Goal: Participate in discussion: Engage in conversation with other users on a specific topic

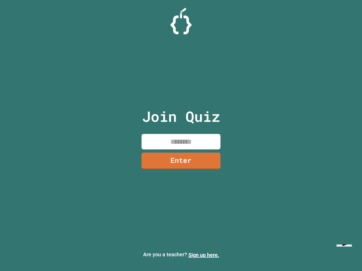
click at [193, 141] on input at bounding box center [180, 142] width 79 height 16
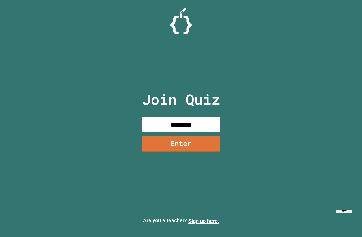
click at [210, 132] on input "********" at bounding box center [180, 125] width 79 height 16
type input "********"
click at [211, 152] on link "Enter" at bounding box center [180, 143] width 79 height 17
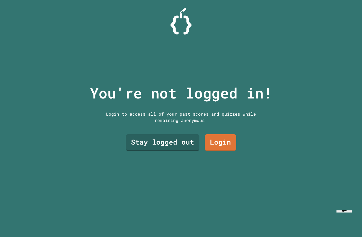
click at [188, 151] on link "Stay logged out" at bounding box center [163, 142] width 74 height 17
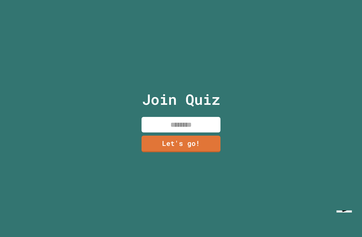
click at [207, 132] on input at bounding box center [180, 125] width 79 height 16
type input "*"
type input "******"
click at [203, 152] on link "Let's go!" at bounding box center [180, 143] width 79 height 17
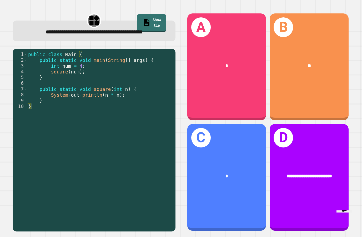
click at [321, 83] on div "B **" at bounding box center [308, 66] width 79 height 107
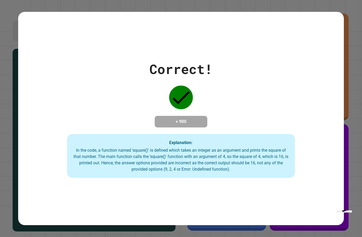
click at [321, 156] on div "Correct! + 900 Explanation: In the code, a function named 'square()' is defined…" at bounding box center [180, 118] width 325 height 118
click at [352, 153] on div "Correct! + 900 Explanation: In the code, a function named 'square()' is defined…" at bounding box center [181, 118] width 362 height 237
click at [348, 165] on div "Correct! + 900 Explanation: In the code, a function named 'square()' is defined…" at bounding box center [181, 118] width 362 height 237
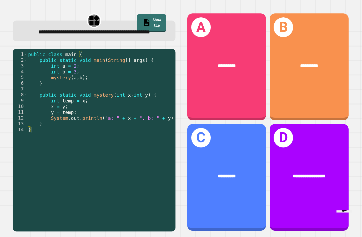
click at [241, 113] on div "**********" at bounding box center [226, 66] width 79 height 107
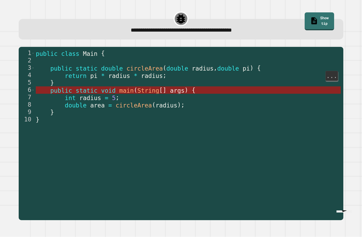
click at [66, 91] on span "public" at bounding box center [61, 90] width 22 height 7
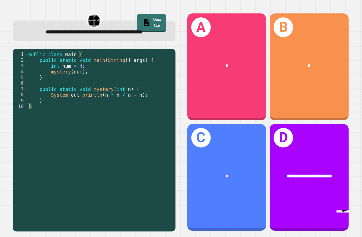
click at [323, 78] on div "*" at bounding box center [308, 65] width 79 height 24
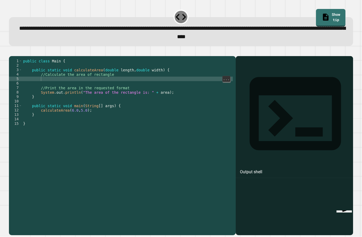
scroll to position [21, 0]
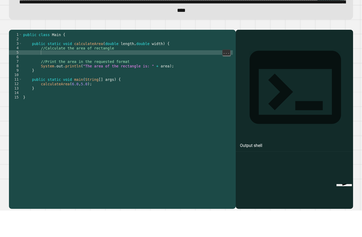
click at [44, 59] on div "public class Main { public static void calculateArea ( double length , double w…" at bounding box center [127, 155] width 211 height 192
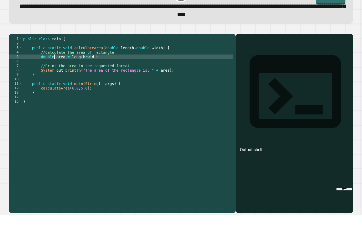
scroll to position [5, 18]
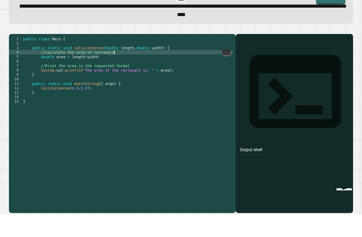
click at [136, 59] on div "public class Main { public static void calculateArea ( double length , double w…" at bounding box center [127, 155] width 211 height 192
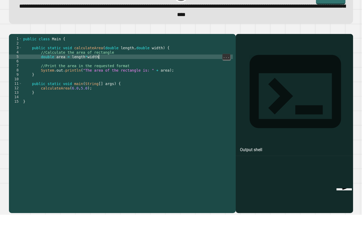
click at [136, 59] on div "public class Main { public static void calculateArea ( double length , double w…" at bounding box center [127, 155] width 211 height 192
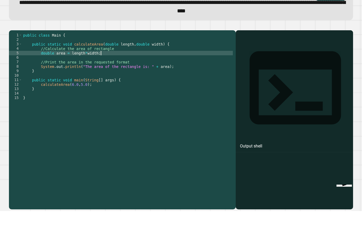
scroll to position [0, 0]
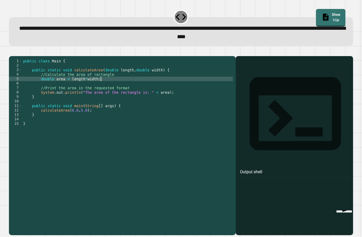
type textarea "*********"
click at [12, 52] on icon "button" at bounding box center [12, 52] width 0 height 0
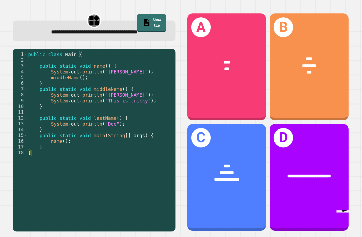
scroll to position [9, 0]
click at [243, 163] on div "**********" at bounding box center [226, 176] width 79 height 44
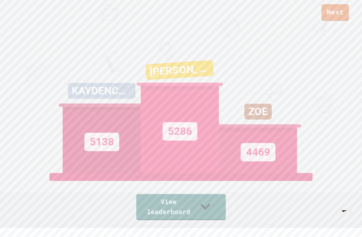
click at [221, 220] on link "View leaderboard" at bounding box center [180, 207] width 89 height 26
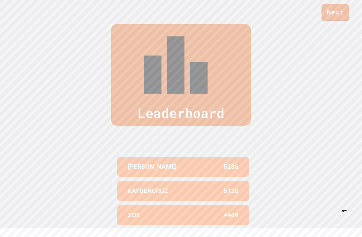
scroll to position [258, 0]
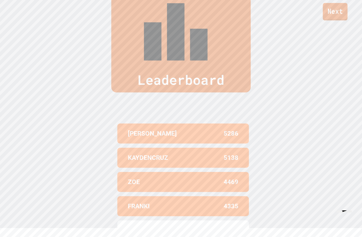
click at [327, 14] on link "Next" at bounding box center [335, 11] width 25 height 17
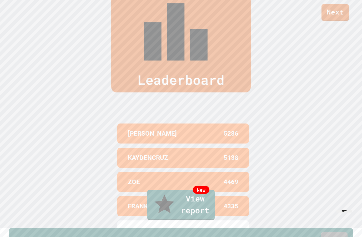
click at [335, 232] on link "Exit" at bounding box center [333, 240] width 27 height 17
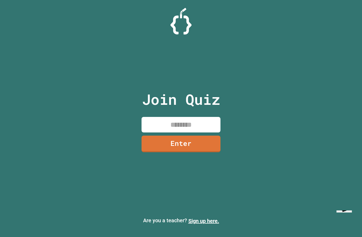
click at [202, 127] on input at bounding box center [180, 125] width 79 height 16
type input "********"
click at [200, 142] on link "Enter" at bounding box center [180, 143] width 79 height 17
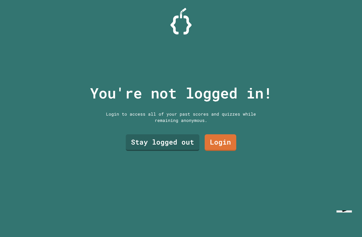
click at [173, 141] on link "Stay logged out" at bounding box center [163, 142] width 74 height 17
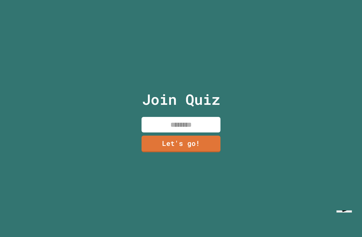
click at [202, 126] on input at bounding box center [180, 125] width 79 height 16
type input "**"
click at [189, 147] on link "Let's go!" at bounding box center [180, 143] width 79 height 17
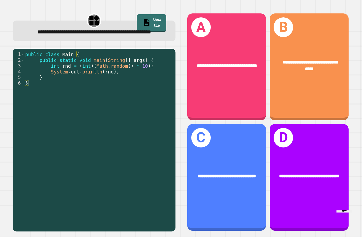
click at [245, 200] on div "**********" at bounding box center [226, 177] width 79 height 107
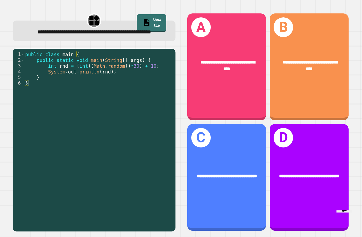
scroll to position [18, 0]
click at [304, 93] on div "**********" at bounding box center [308, 66] width 79 height 107
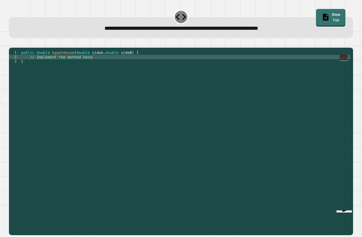
click at [110, 50] on div "public double hypotenuse ( double sideA , double sideB ) { // Implement the met…" at bounding box center [185, 150] width 330 height 201
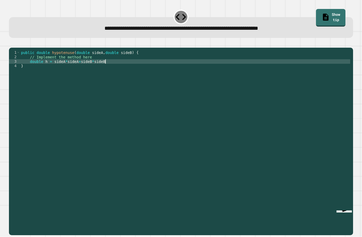
scroll to position [5, 18]
click at [54, 52] on div "public double hypotenuse ( double sideA , double sideB ) { // Implement the met…" at bounding box center [185, 150] width 330 height 201
click at [124, 52] on div "public double hypotenuse ( double sideA , double sideB ) { // Implement the met…" at bounding box center [185, 150] width 330 height 201
click at [12, 43] on icon "button" at bounding box center [12, 43] width 0 height 0
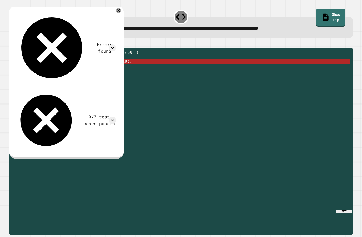
scroll to position [0, 0]
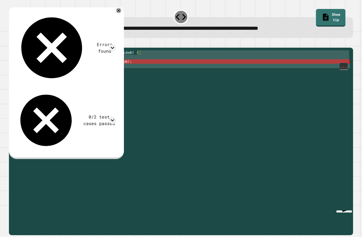
click at [103, 71] on div "public double hypotenuse ( double sideA , double sideB ) { // Implement the met…" at bounding box center [185, 150] width 330 height 201
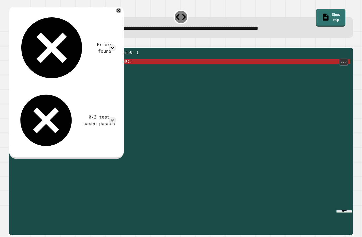
click at [328, 155] on div "public double hypotenuse ( double sideA , double sideB ) { // Implement the met…" at bounding box center [185, 150] width 330 height 201
click at [293, 70] on div "public double hypotenuse ( double sideA , double sideB ) { // Implement the met…" at bounding box center [185, 150] width 330 height 201
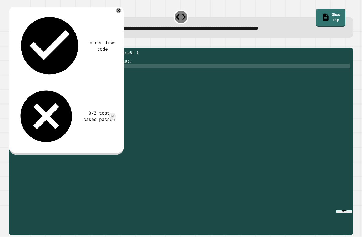
scroll to position [5, 8]
click at [12, 43] on icon "button" at bounding box center [12, 43] width 0 height 0
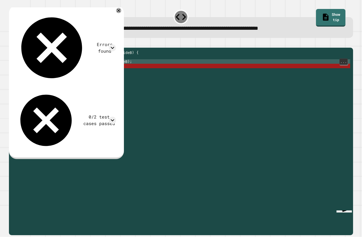
click at [56, 69] on div "public double hypotenuse ( double sideA , double sideB ) { // Implement the met…" at bounding box center [185, 150] width 330 height 201
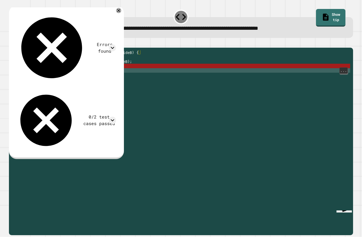
click at [54, 78] on div "public double hypotenuse ( double sideA , double sideB ) { // Implement the met…" at bounding box center [185, 150] width 330 height 201
click at [52, 72] on div "public double hypotenuse ( double sideA , double sideB ) { // Implement the met…" at bounding box center [185, 150] width 330 height 201
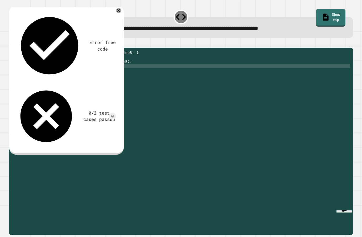
click at [12, 43] on icon "button" at bounding box center [12, 43] width 0 height 0
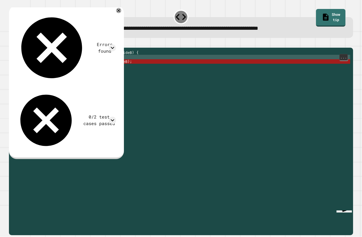
click at [151, 65] on div "public double hypotenuse ( double sideA , double sideB ) { // Implement the met…" at bounding box center [185, 150] width 330 height 201
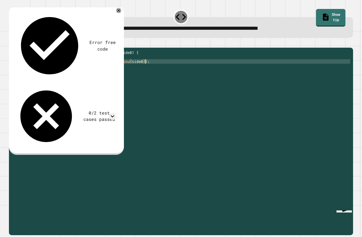
click at [12, 43] on icon "button" at bounding box center [12, 43] width 0 height 0
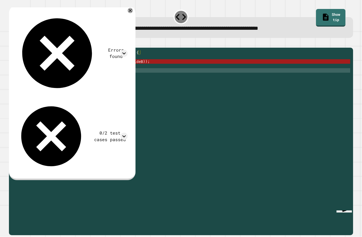
click at [86, 81] on div "public double hypotenuse ( double sideA , double sideB ) { // Implement the met…" at bounding box center [185, 150] width 330 height 201
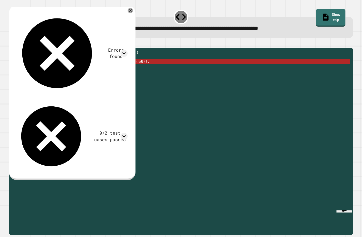
click at [111, 70] on div "public double hypotenuse ( double sideA , double sideB ) { // Implement the met…" at bounding box center [185, 150] width 330 height 201
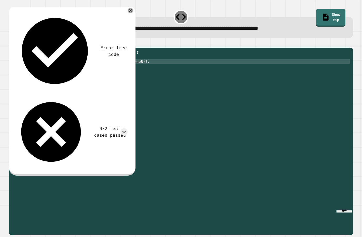
type textarea "********"
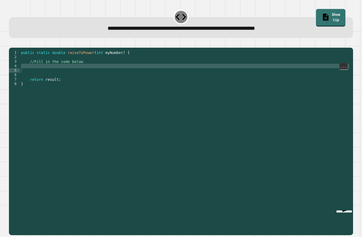
click at [35, 74] on div "public static double raiseToPower ( int myNumber ) { //Fill in the code below r…" at bounding box center [185, 150] width 330 height 201
click at [39, 73] on div "public static double raiseToPower ( int myNumber ) { //Fill in the code below r…" at bounding box center [185, 150] width 330 height 201
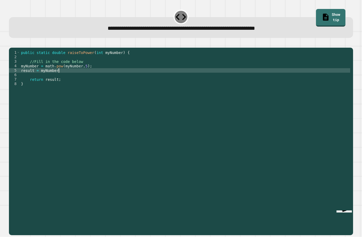
scroll to position [5, 26]
click at [12, 43] on icon "button" at bounding box center [12, 43] width 0 height 0
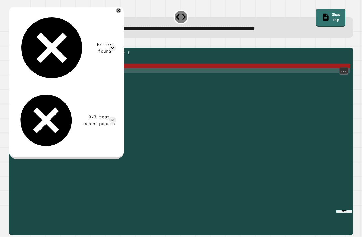
click at [34, 48] on div at bounding box center [181, 44] width 344 height 6
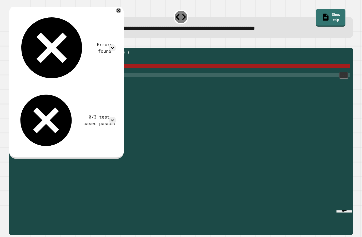
click at [22, 81] on div "public static double raiseToPower ( int myNumber ) { //Fill in the code below m…" at bounding box center [185, 150] width 330 height 201
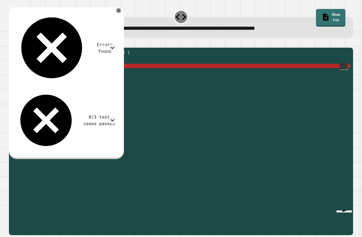
click at [25, 75] on div "public static double raiseToPower ( int myNumber ) { //Fill in the code below m…" at bounding box center [185, 150] width 330 height 201
click at [20, 73] on div "5" at bounding box center [14, 70] width 11 height 4
click at [21, 77] on div "public static double raiseToPower ( int myNumber ) { //Fill in the code below m…" at bounding box center [185, 150] width 330 height 201
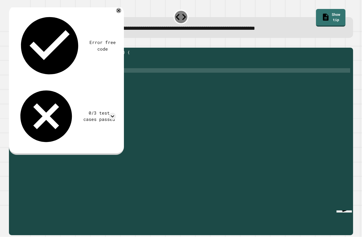
scroll to position [5, 6]
click at [12, 43] on icon "button" at bounding box center [12, 43] width 0 height 0
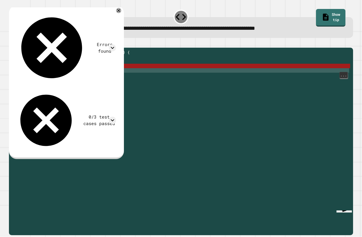
click at [273, 76] on div "public static double raiseToPower ( int myNumber ) { //Fill in the code below m…" at bounding box center [185, 150] width 330 height 201
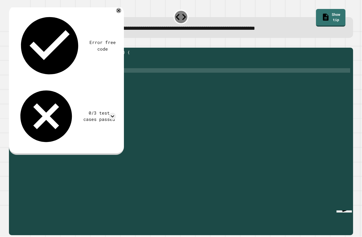
click at [264, 75] on div "public static double raiseToPower ( int myNumber ) { //Fill in the code below m…" at bounding box center [185, 150] width 330 height 201
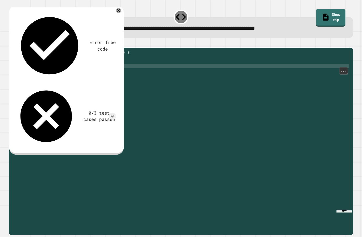
click at [39, 73] on div "public static double raiseToPower ( int myNumber ) { //Fill in the code below m…" at bounding box center [185, 150] width 330 height 201
type textarea "**********"
click at [12, 43] on icon "button" at bounding box center [12, 43] width 0 height 0
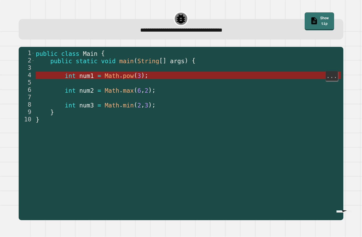
scroll to position [4, 0]
click at [74, 73] on span "int" at bounding box center [70, 75] width 11 height 7
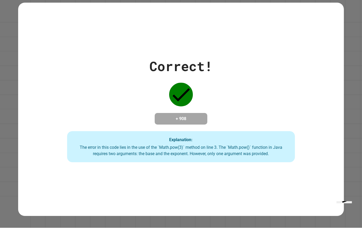
scroll to position [0, 0]
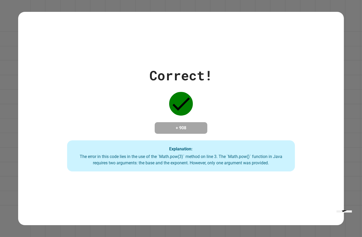
click at [344, 212] on icon "Opens Chat This icon Opens the chat window." at bounding box center [343, 206] width 11 height 11
type textarea "******"
click at [11, 8] on button "Back" at bounding box center [8, 5] width 12 height 6
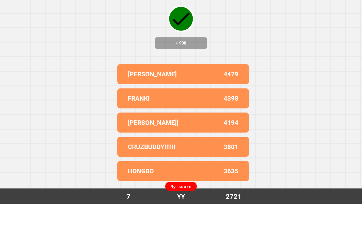
type textarea "*"
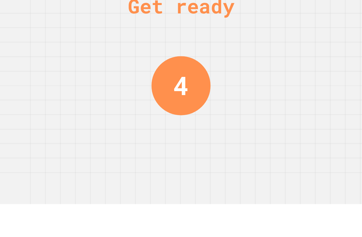
type textarea "*"
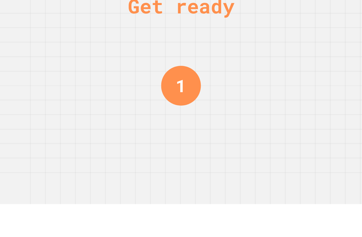
type textarea "**"
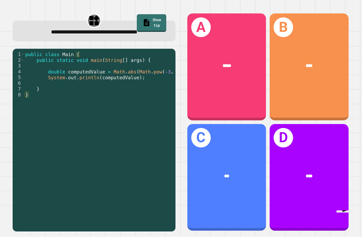
scroll to position [16, 0]
click at [243, 168] on div "***" at bounding box center [226, 176] width 79 height 24
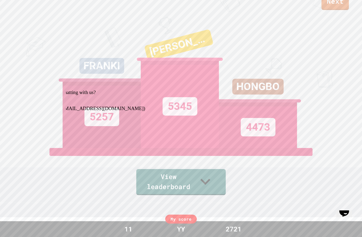
scroll to position [14, 0]
